Goal: Transaction & Acquisition: Purchase product/service

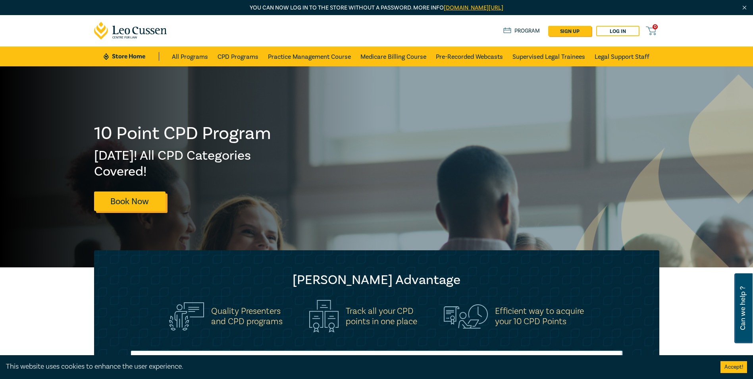
click at [129, 199] on link "Book Now" at bounding box center [129, 200] width 71 height 19
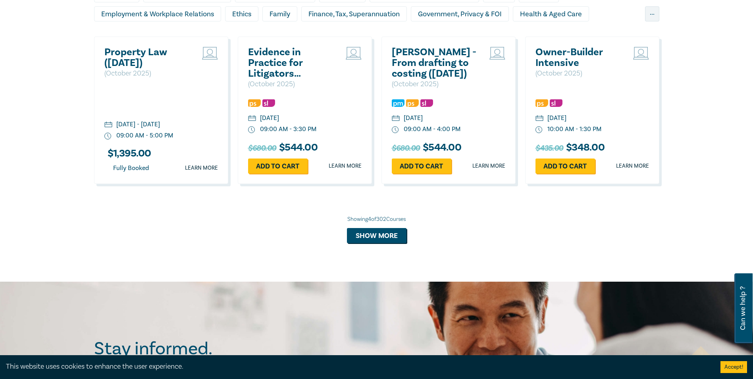
scroll to position [724, 0]
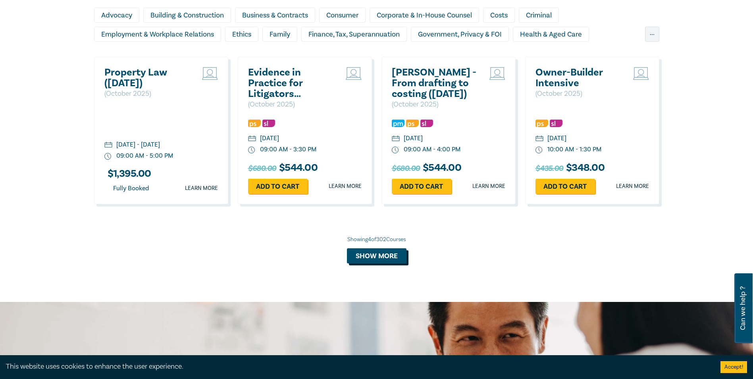
click at [375, 251] on button "Show more" at bounding box center [377, 255] width 60 height 15
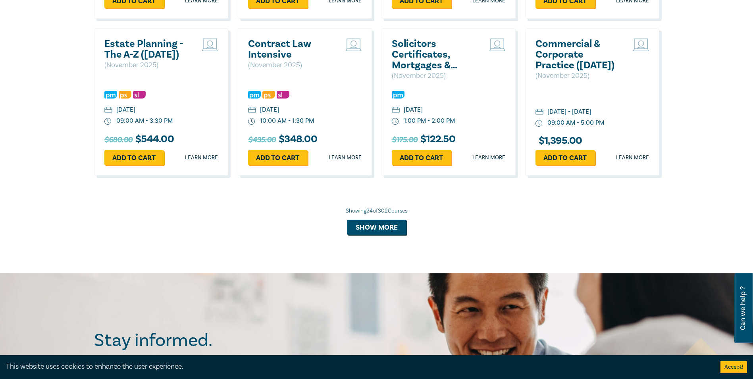
scroll to position [1548, 0]
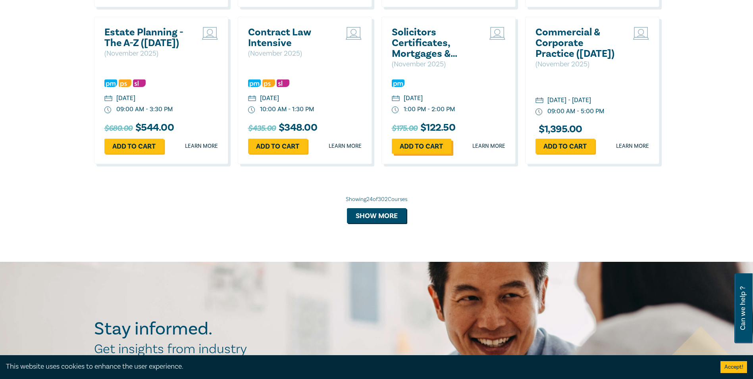
click at [423, 152] on link "Add to cart" at bounding box center [422, 145] width 60 height 15
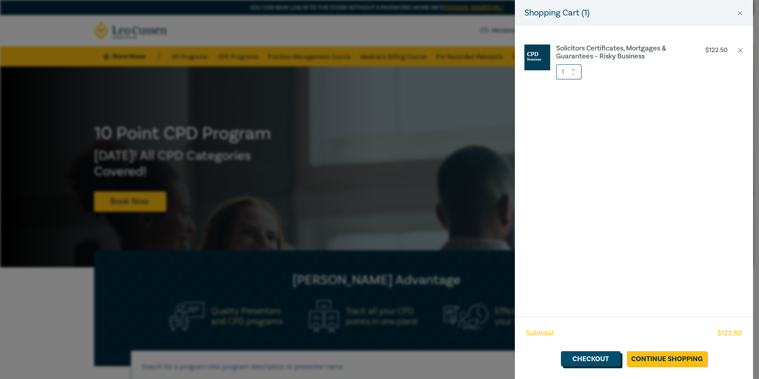
click at [594, 354] on link "Checkout" at bounding box center [591, 358] width 60 height 15
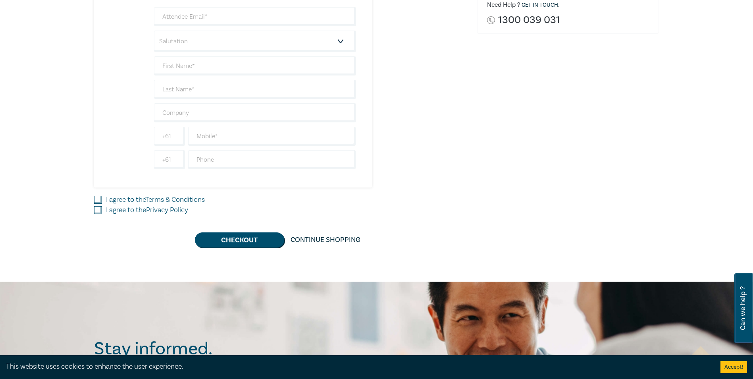
scroll to position [278, 0]
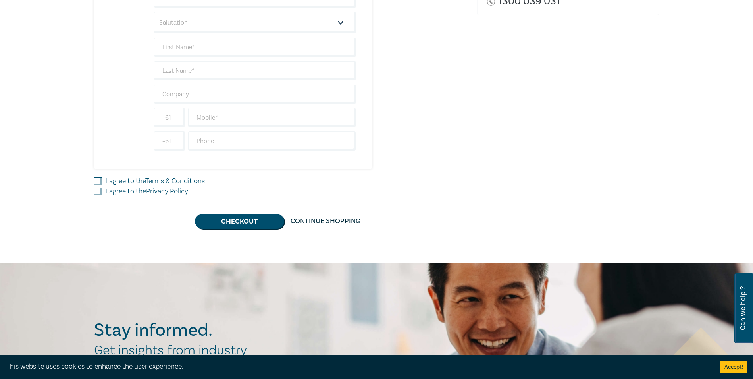
click at [98, 184] on input "I agree to the Terms & Conditions" at bounding box center [98, 181] width 8 height 8
checkbox input "true"
click at [93, 190] on div "Delivery Option Event Attendance If you are already registered with Leo Cussen,…" at bounding box center [280, 26] width 383 height 406
click at [96, 192] on input "I agree to the Privacy Policy" at bounding box center [98, 191] width 8 height 8
checkbox input "true"
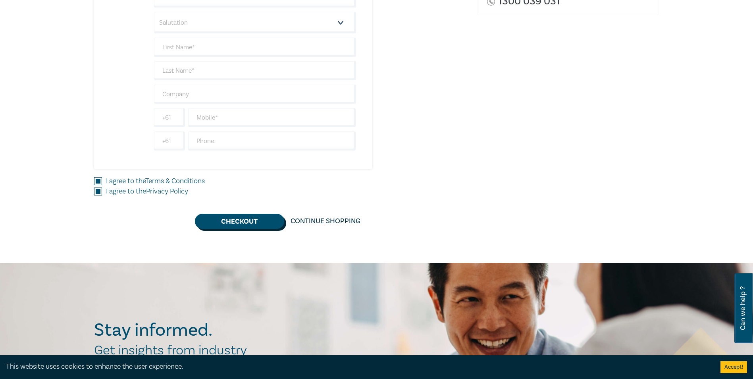
click at [232, 218] on button "Checkout" at bounding box center [239, 221] width 89 height 15
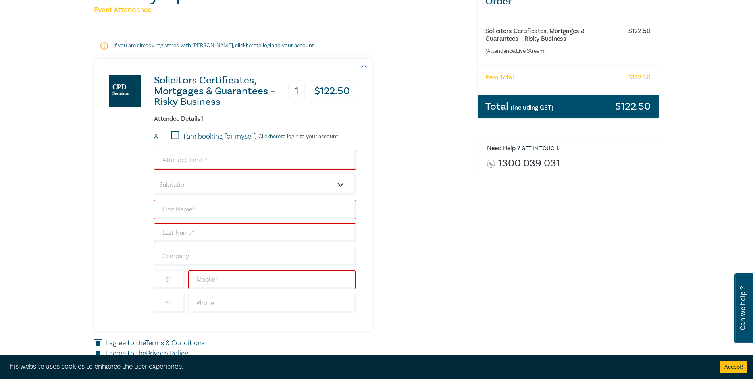
scroll to position [89, 0]
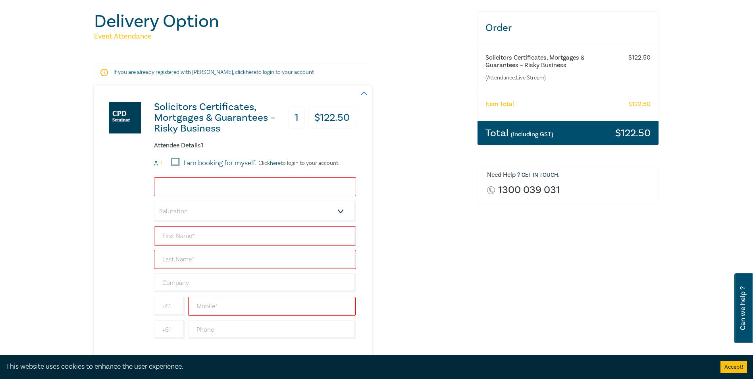
click at [261, 183] on input "email" at bounding box center [255, 186] width 202 height 19
click at [175, 161] on input "I am booking for myself." at bounding box center [175, 162] width 8 height 8
checkbox input "true"
click at [230, 185] on input "email" at bounding box center [255, 186] width 202 height 19
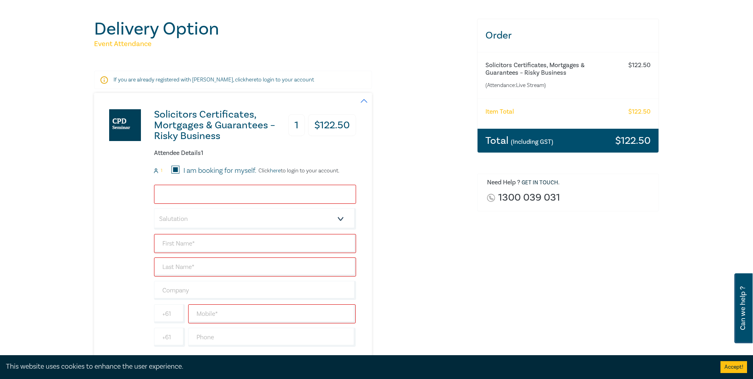
scroll to position [79, 0]
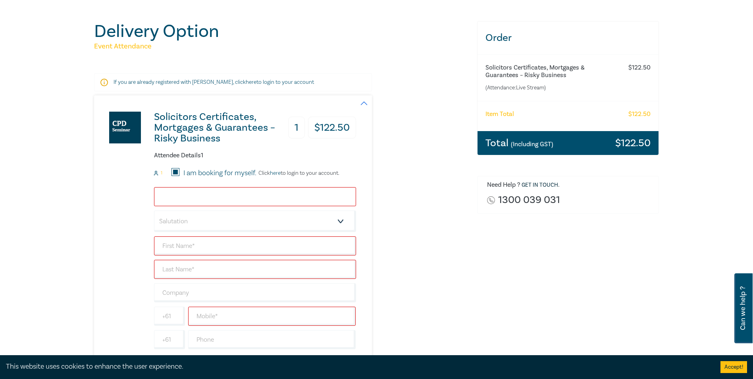
click at [203, 194] on input "email" at bounding box center [255, 196] width 202 height 19
type input "dgibbs@davidgibbs.com.au"
type input "David"
type input "Gibbs"
type input "David gibbs & Associates"
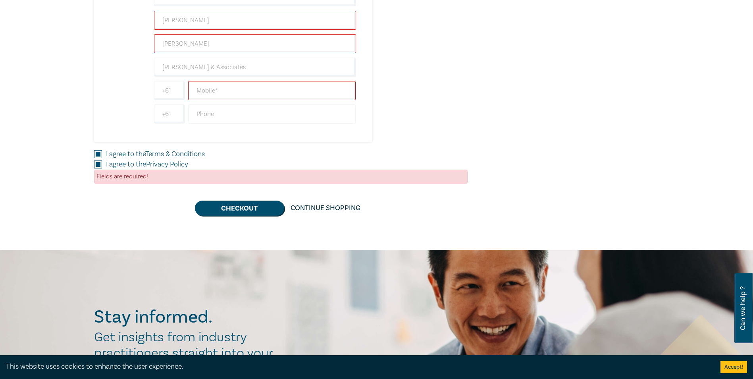
scroll to position [317, 0]
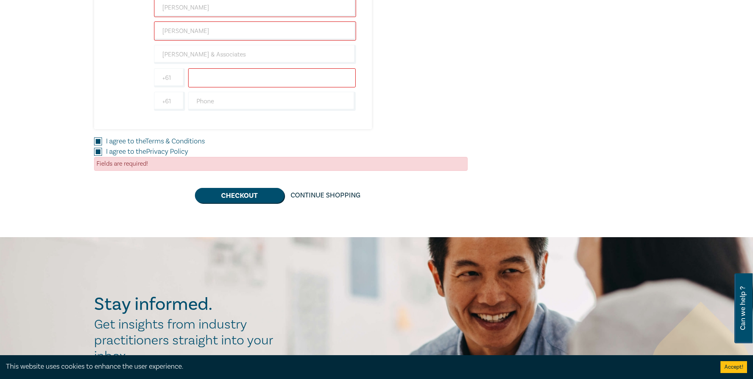
click at [211, 79] on input "text" at bounding box center [272, 77] width 168 height 19
type input "0418322977"
click at [244, 102] on input "text" at bounding box center [272, 101] width 168 height 19
type input "0359792955"
click at [240, 193] on button "Checkout" at bounding box center [239, 195] width 89 height 15
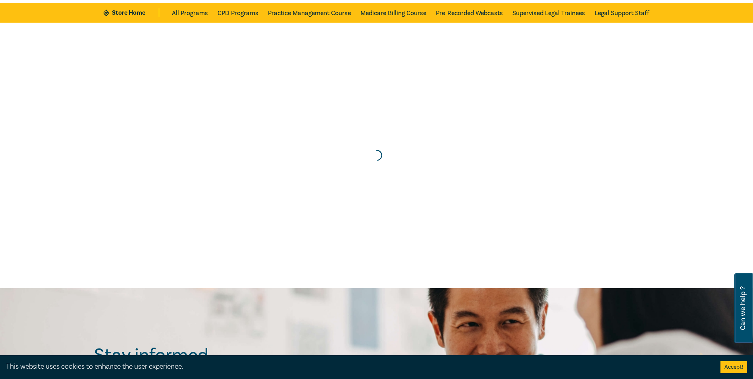
scroll to position [0, 0]
